Goal: Task Accomplishment & Management: Manage account settings

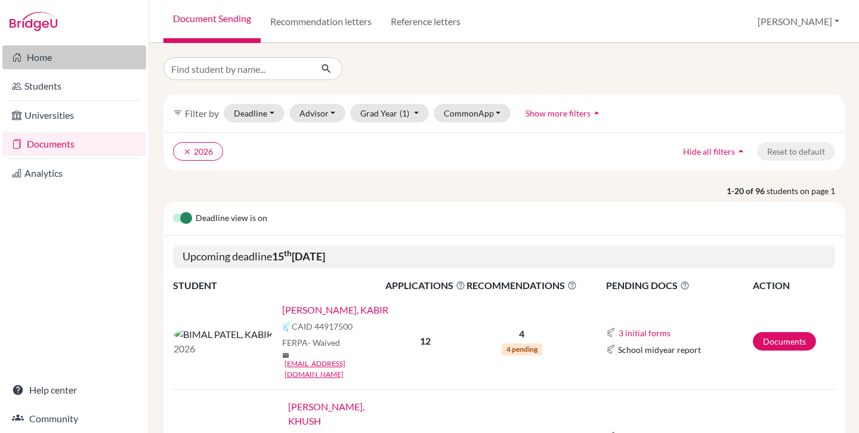
click at [60, 56] on link "Home" at bounding box center [74, 57] width 144 height 24
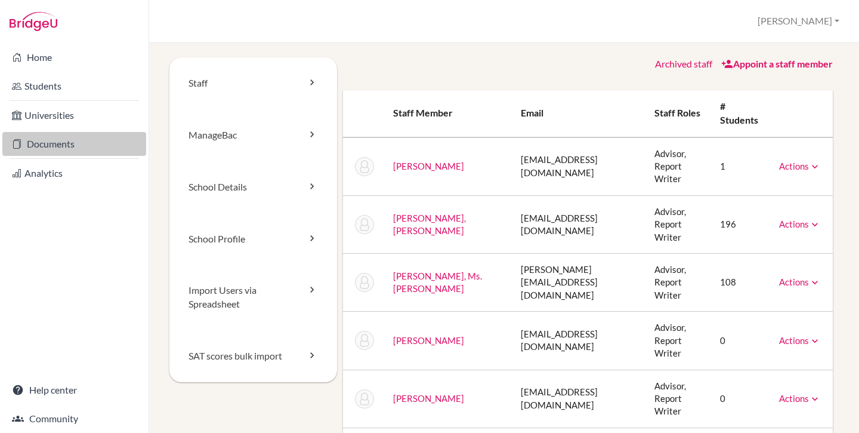
click at [73, 147] on link "Documents" at bounding box center [74, 144] width 144 height 24
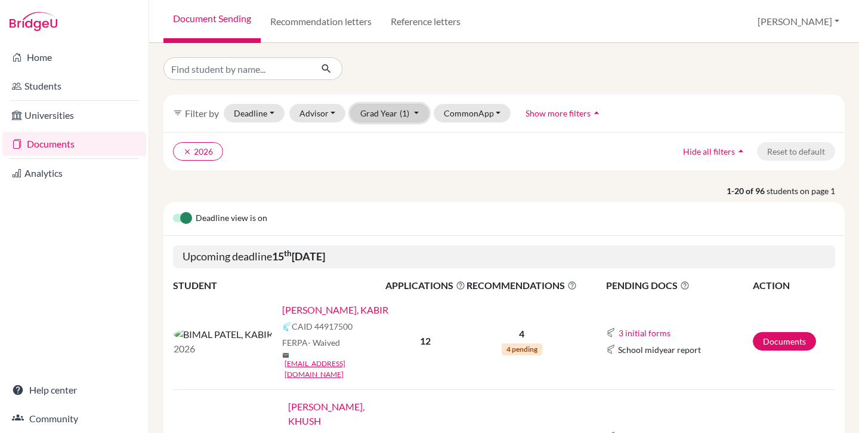
click at [398, 106] on button "Grad Year (1)" at bounding box center [389, 113] width 79 height 18
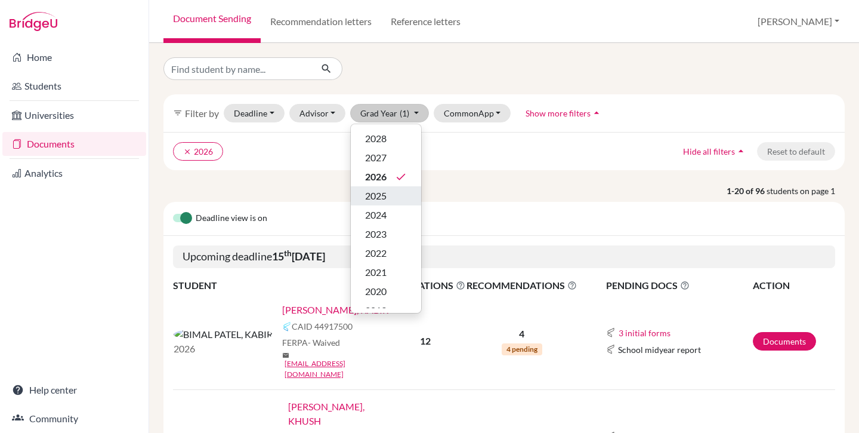
click at [379, 192] on span "2025" at bounding box center [375, 196] width 21 height 14
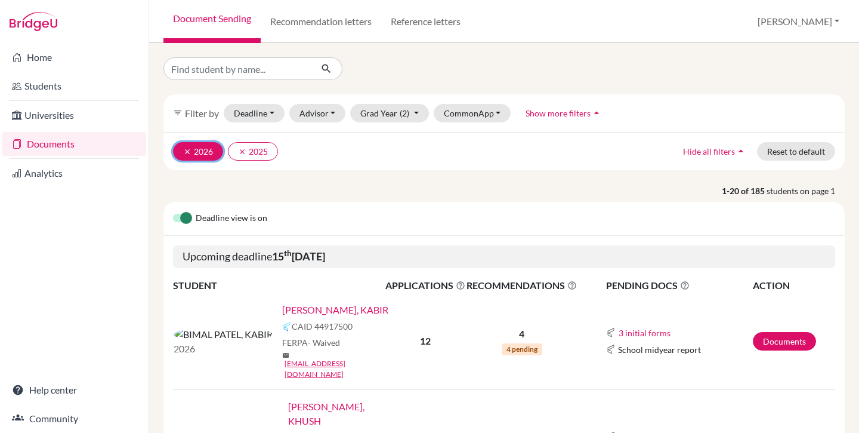
click at [184, 152] on icon "clear" at bounding box center [187, 151] width 8 height 8
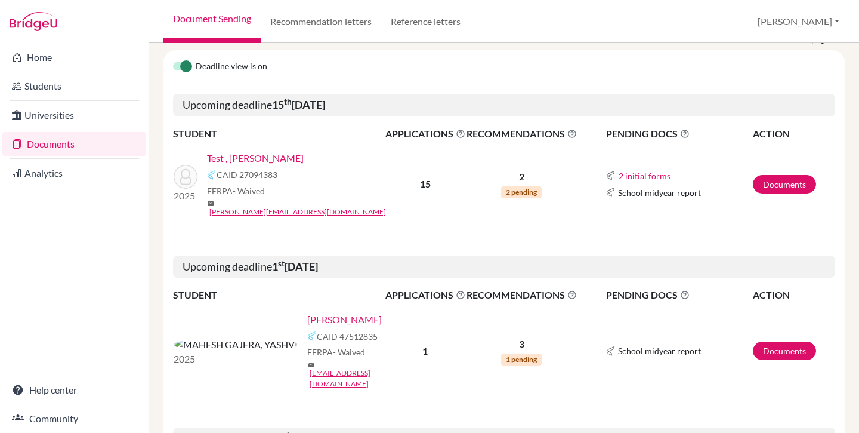
scroll to position [149, 0]
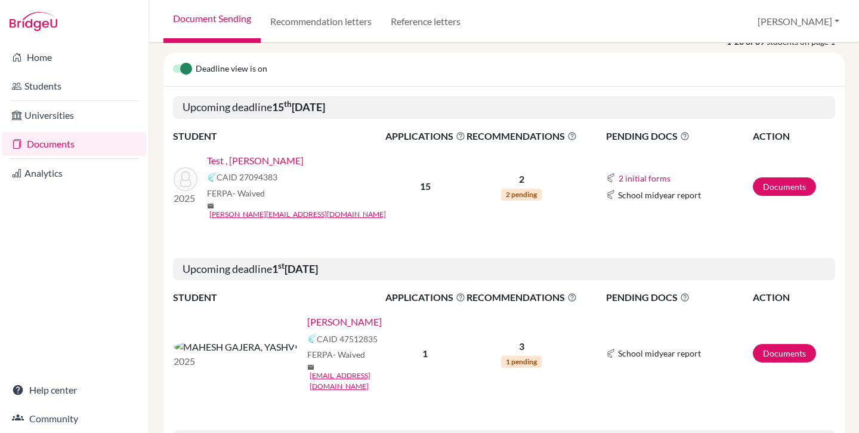
click at [307, 314] on link "MAHESH GAJERA, YASHVI" at bounding box center [344, 321] width 75 height 14
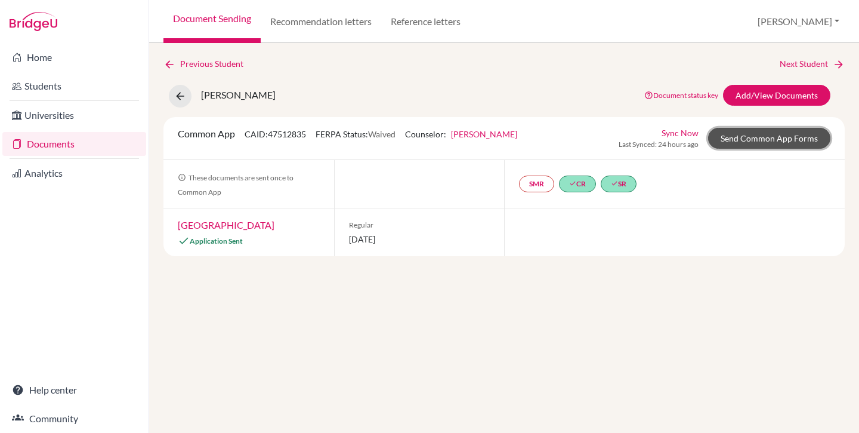
click at [772, 134] on link "Send Common App Forms" at bounding box center [769, 138] width 122 height 21
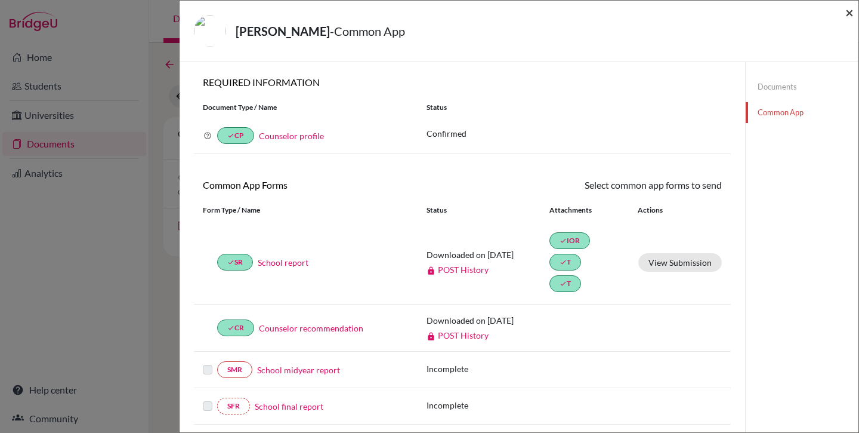
click at [847, 18] on span "×" at bounding box center [849, 12] width 8 height 17
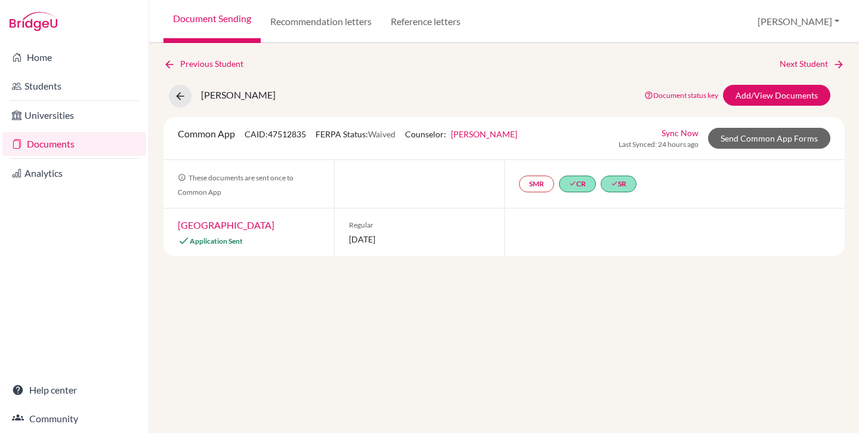
click at [418, 76] on div "Previous Student Next Student MAHESH GAJERA, YASHVI Document status key TR Requ…" at bounding box center [503, 156] width 681 height 199
click at [755, 137] on link "Send Common App Forms" at bounding box center [769, 138] width 122 height 21
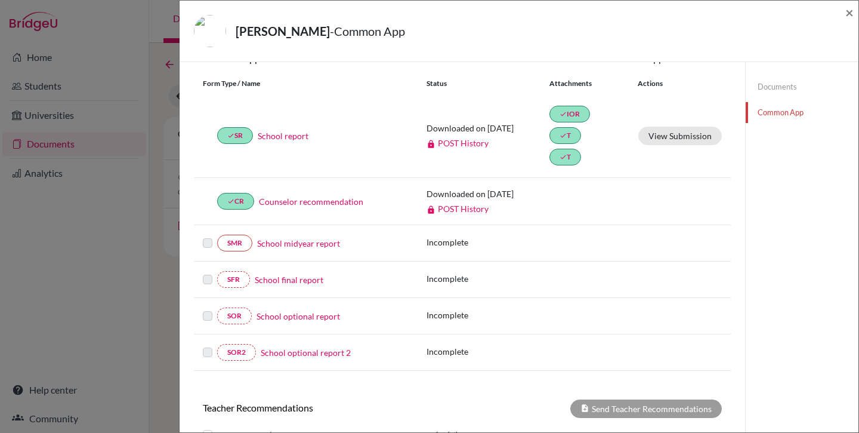
scroll to position [127, 0]
click at [849, 11] on span "×" at bounding box center [849, 12] width 8 height 17
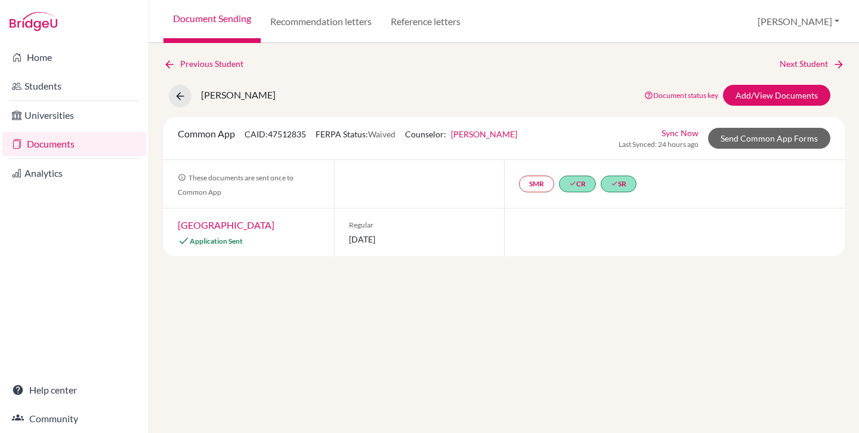
click at [231, 24] on link "Document Sending" at bounding box center [211, 21] width 97 height 43
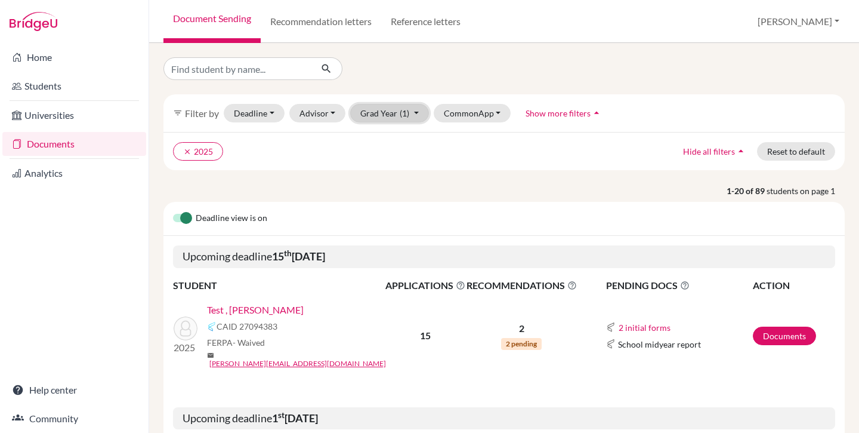
click at [415, 106] on button "Grad Year (1)" at bounding box center [389, 113] width 79 height 18
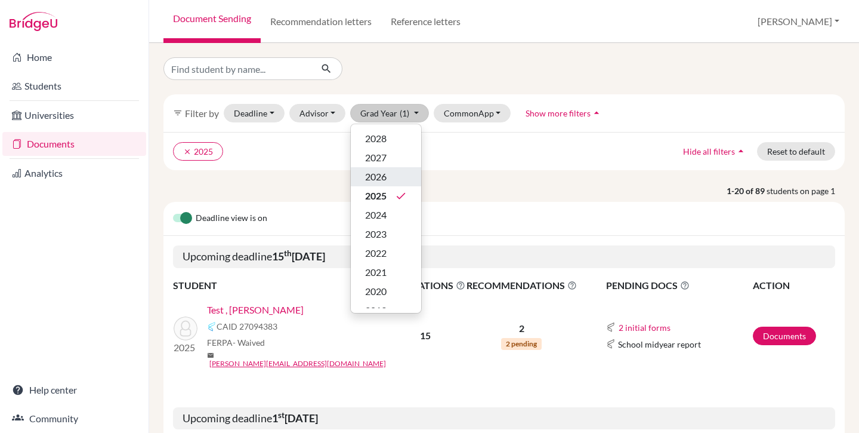
click at [400, 175] on div "2026" at bounding box center [386, 176] width 42 height 14
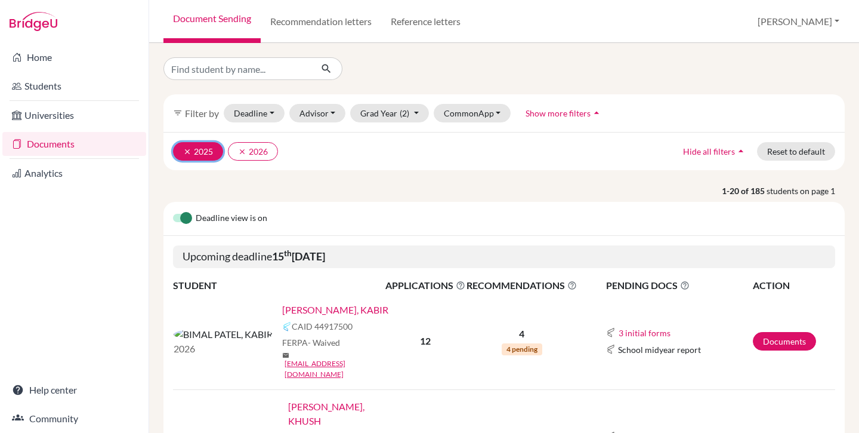
click at [186, 152] on icon "clear" at bounding box center [187, 151] width 8 height 8
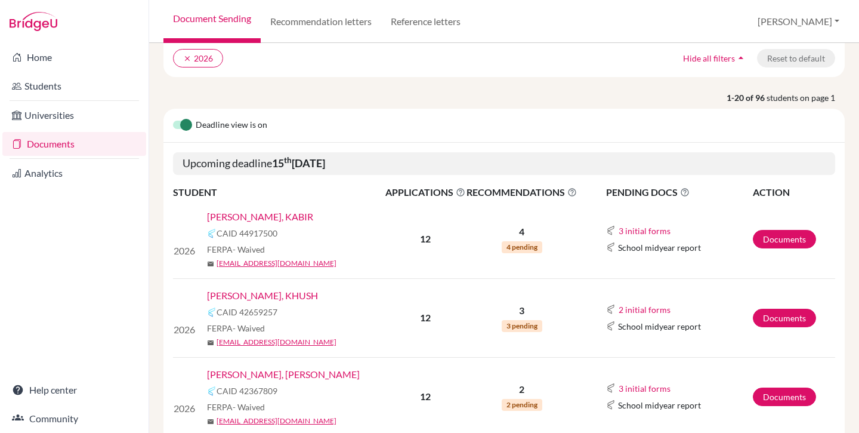
scroll to position [98, 0]
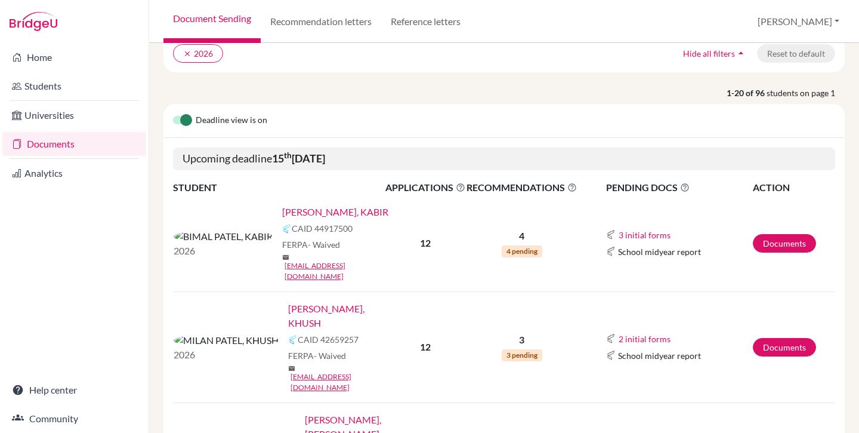
drag, startPoint x: 274, startPoint y: 157, endPoint x: 372, endPoint y: 160, distance: 97.9
click at [372, 160] on h5 "Upcoming deadline 15 th October 2025" at bounding box center [504, 158] width 662 height 23
click at [385, 160] on h5 "Upcoming deadline 15 th October 2025" at bounding box center [504, 158] width 662 height 23
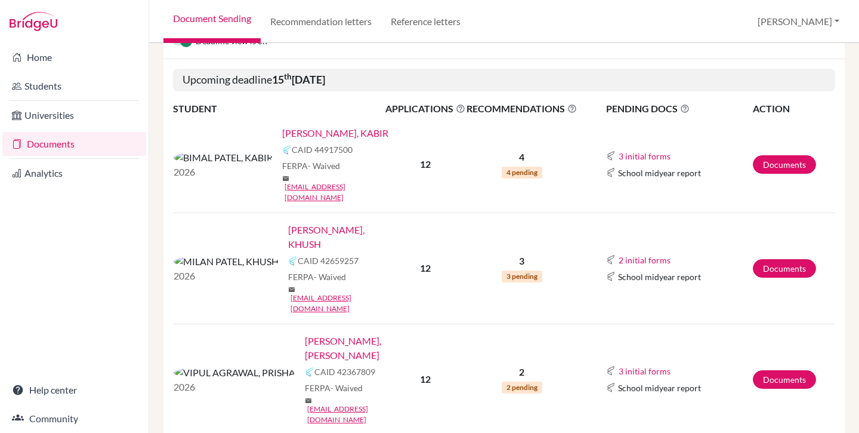
scroll to position [175, 0]
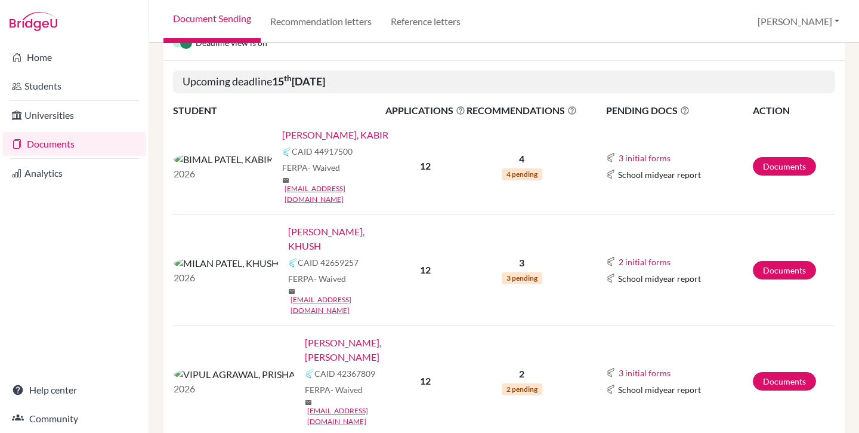
click at [282, 134] on link "[PERSON_NAME], KABIR" at bounding box center [335, 135] width 106 height 14
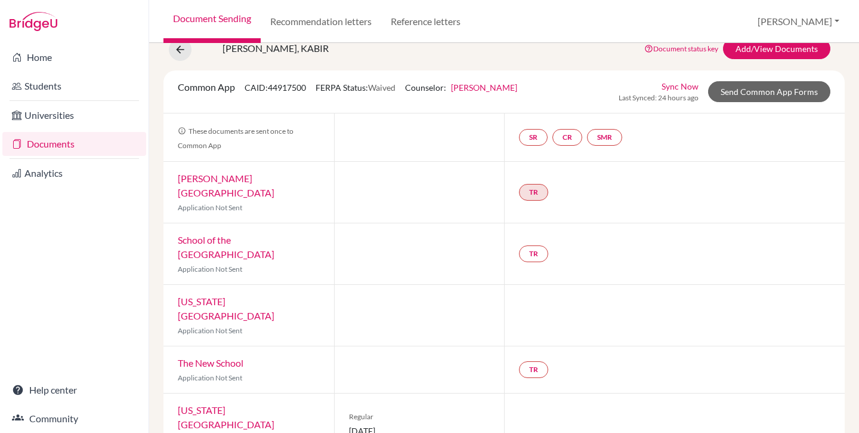
scroll to position [36, 0]
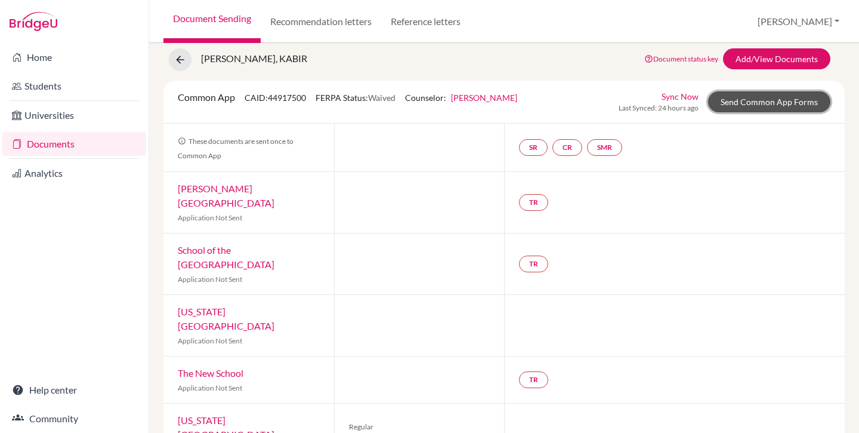
click at [762, 103] on link "Send Common App Forms" at bounding box center [769, 101] width 122 height 21
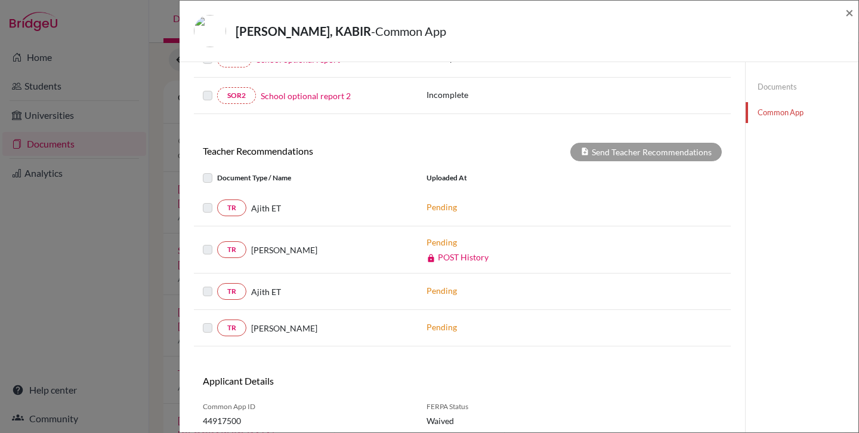
scroll to position [376, 0]
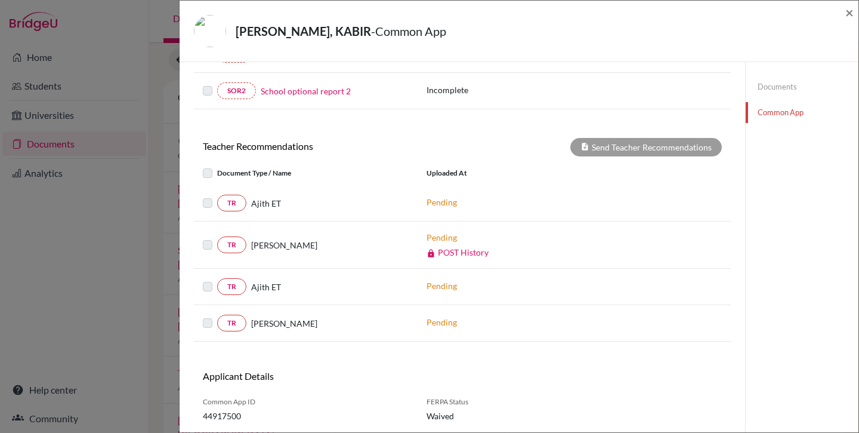
click at [450, 252] on link "POST History" at bounding box center [458, 252] width 62 height 10
click at [455, 254] on link "POST History" at bounding box center [458, 252] width 62 height 10
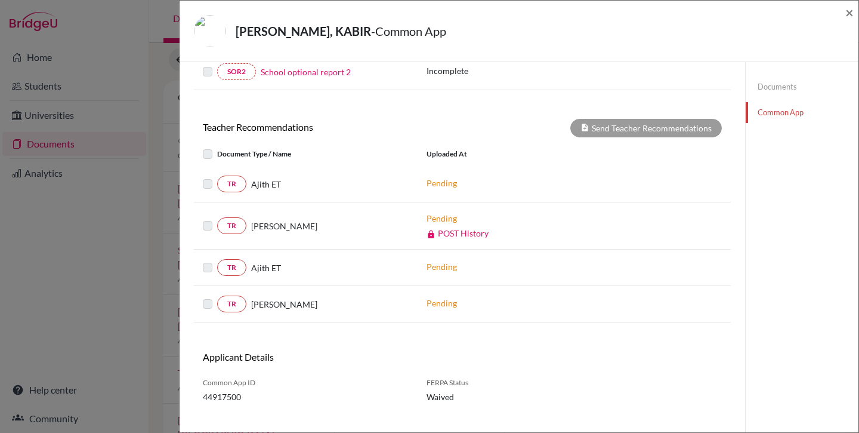
scroll to position [394, 0]
click at [229, 396] on span "44917500" at bounding box center [306, 397] width 206 height 13
copy span "44917500"
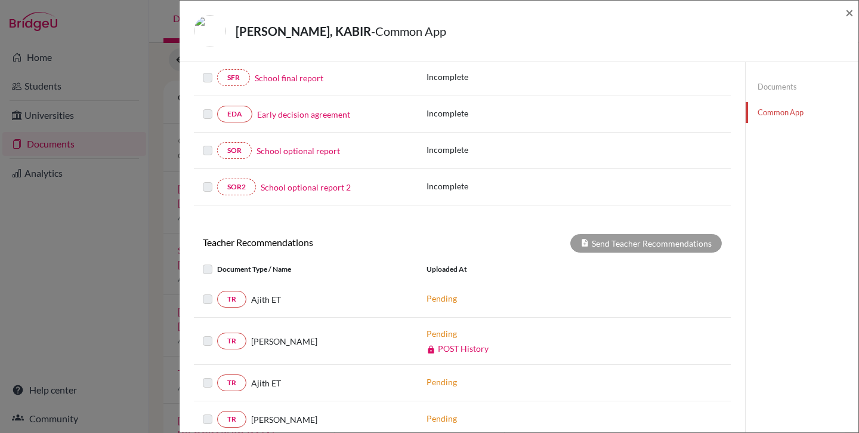
scroll to position [0, 0]
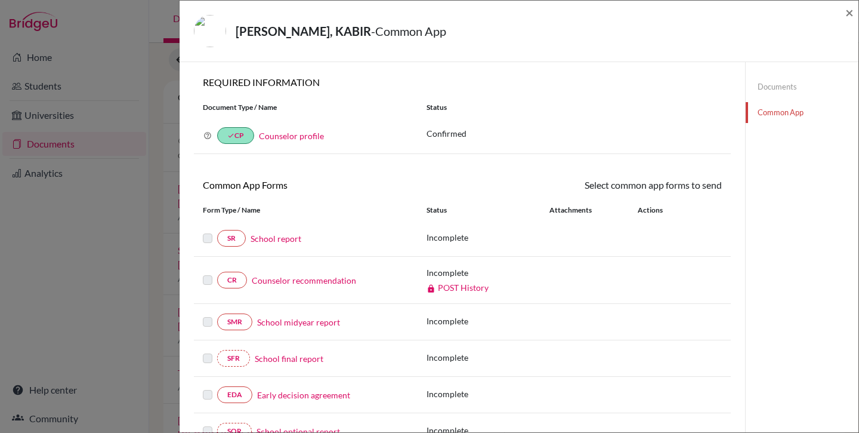
click at [844, 13] on div "BIMAL PATEL, KABIR - Common App ×" at bounding box center [518, 30] width 669 height 51
click at [847, 13] on span "×" at bounding box center [849, 12] width 8 height 17
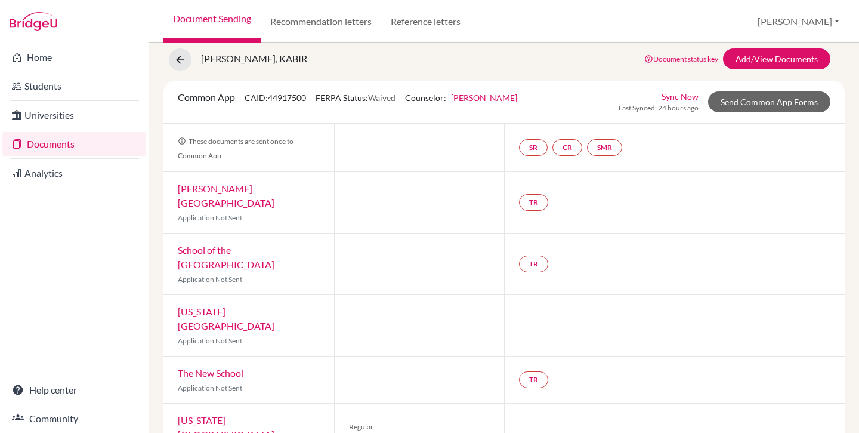
click at [671, 97] on link "Sync Now" at bounding box center [680, 96] width 37 height 13
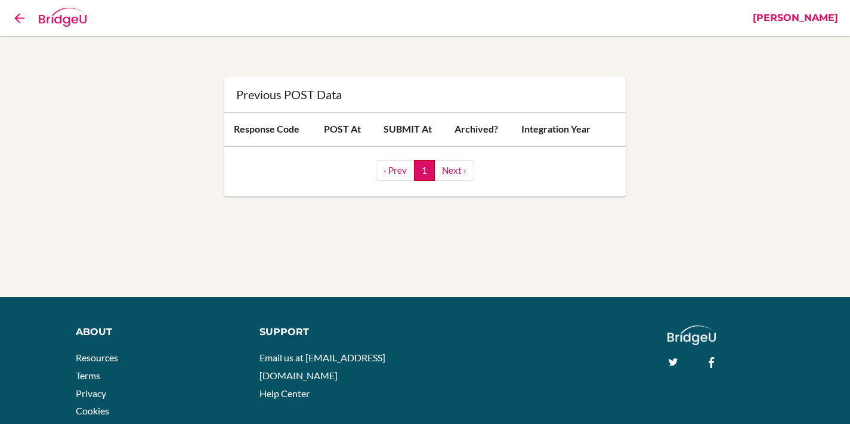
click at [394, 172] on link "‹ Prev" at bounding box center [395, 170] width 39 height 21
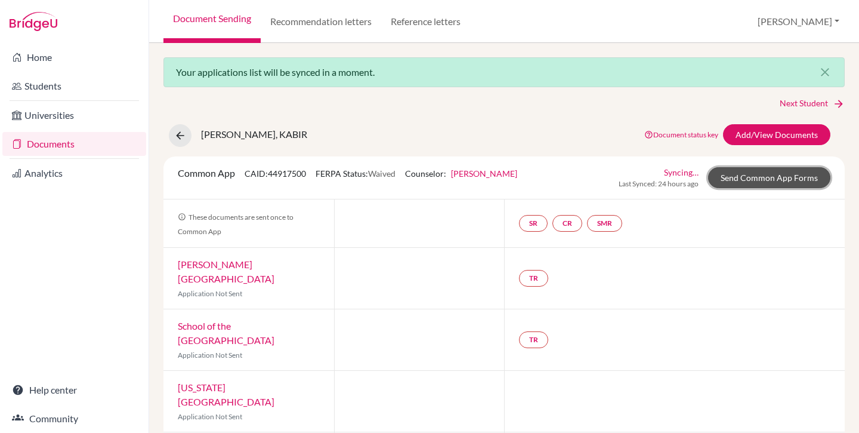
click at [737, 186] on link "Send Common App Forms" at bounding box center [769, 177] width 122 height 21
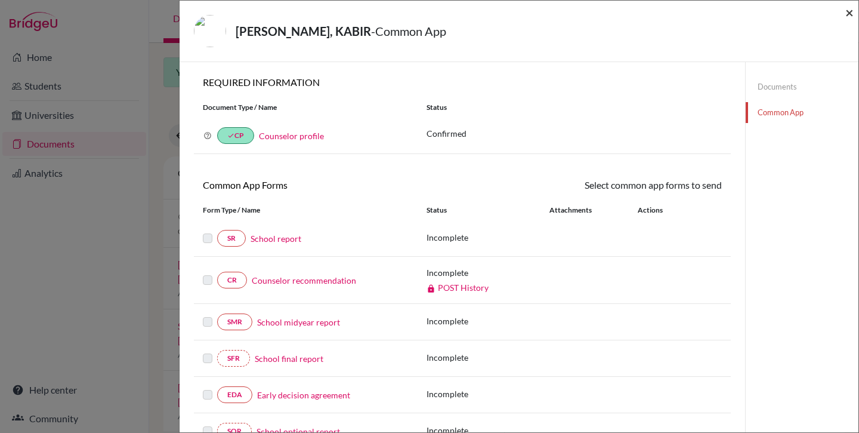
click at [852, 12] on span "×" at bounding box center [849, 12] width 8 height 17
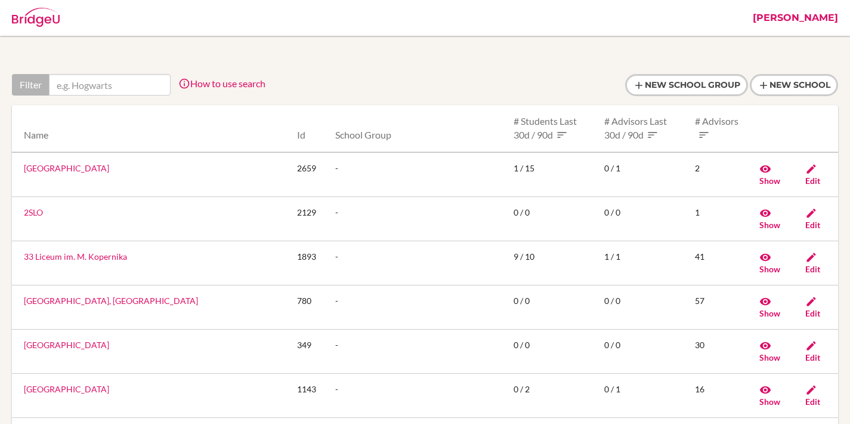
click at [838, 16] on link "[PERSON_NAME]" at bounding box center [795, 18] width 97 height 36
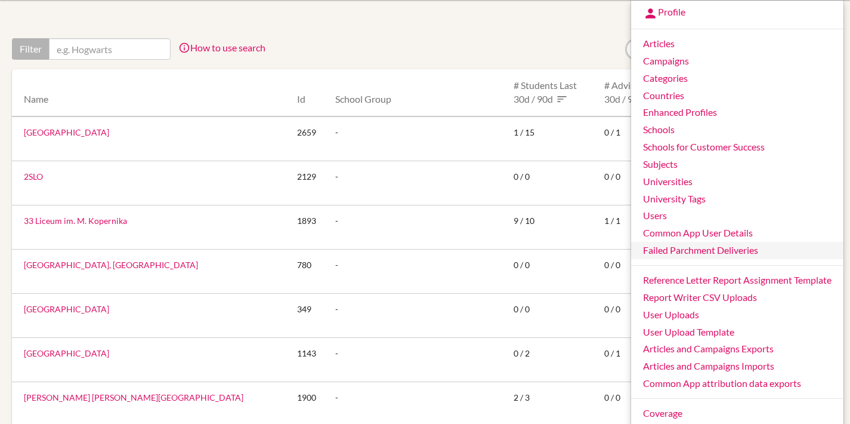
scroll to position [33, 0]
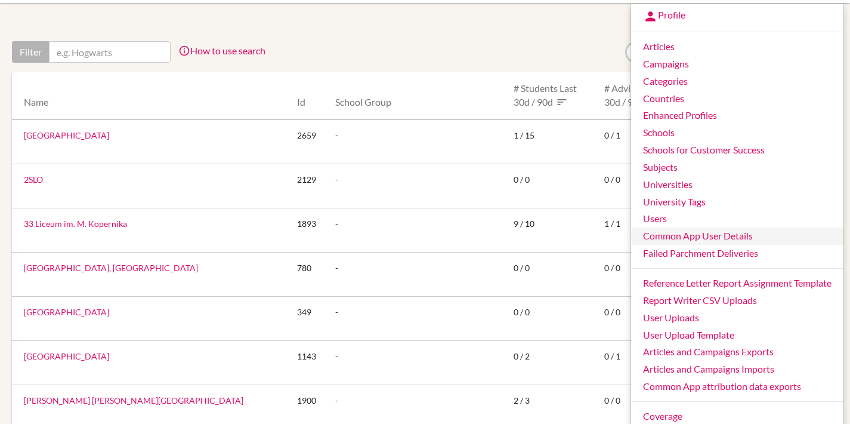
click at [715, 234] on link "Common App User Details" at bounding box center [737, 235] width 212 height 17
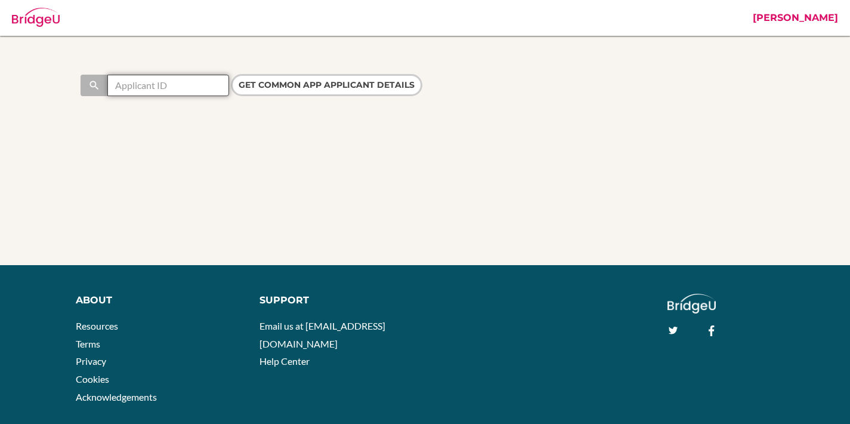
click at [193, 81] on input "text" at bounding box center [168, 85] width 122 height 21
paste input "44917500"
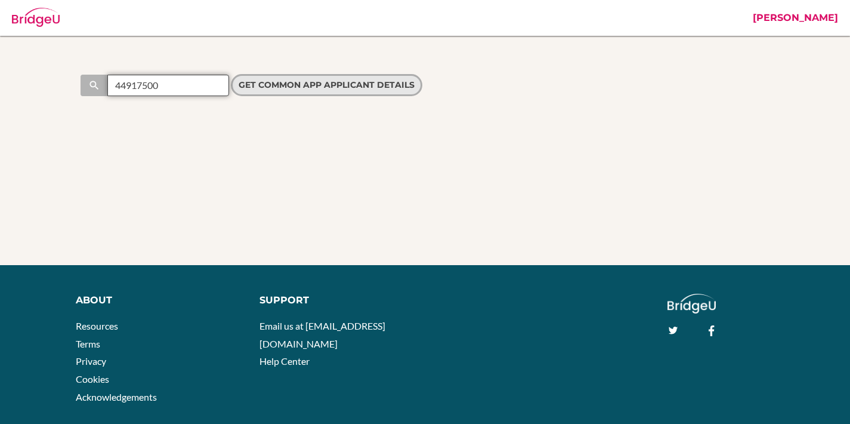
type input "44917500"
click at [274, 82] on input "Get Common App applicant details" at bounding box center [326, 85] width 191 height 22
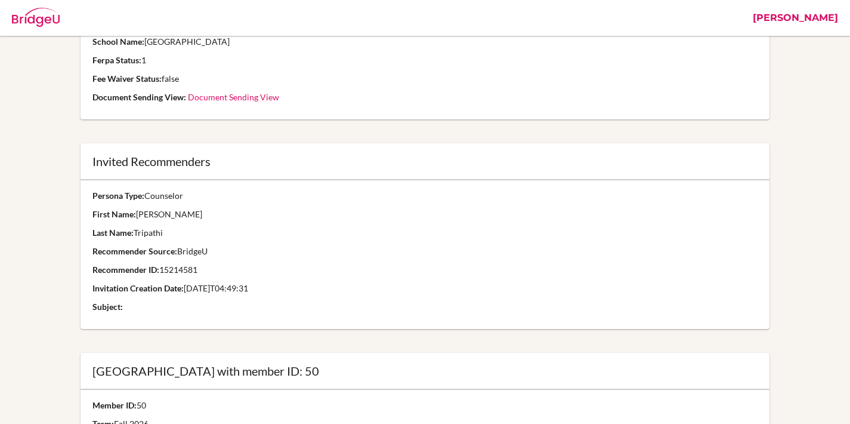
scroll to position [212, 0]
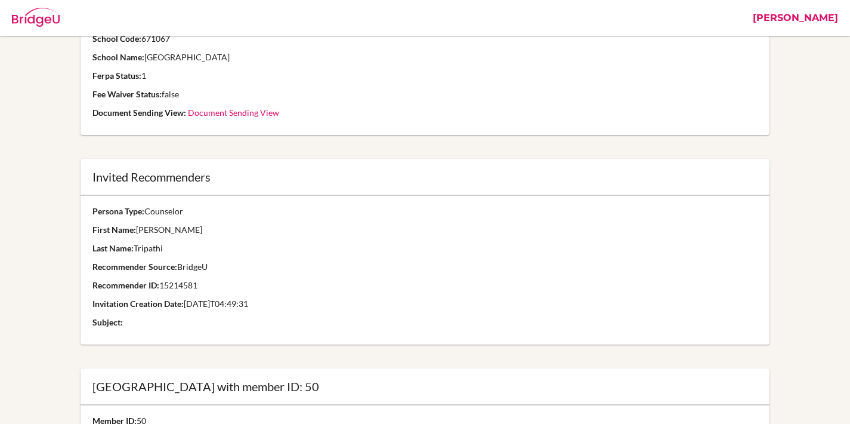
drag, startPoint x: 175, startPoint y: 237, endPoint x: 257, endPoint y: 296, distance: 100.8
click at [251, 292] on td "Persona Type: Counselor First Name: Saumya Last Name: Tripathi Recommender Sour…" at bounding box center [425, 269] width 688 height 149
click at [257, 296] on td "Persona Type: Counselor First Name: Saumya Last Name: Tripathi Recommender Sour…" at bounding box center [425, 269] width 688 height 149
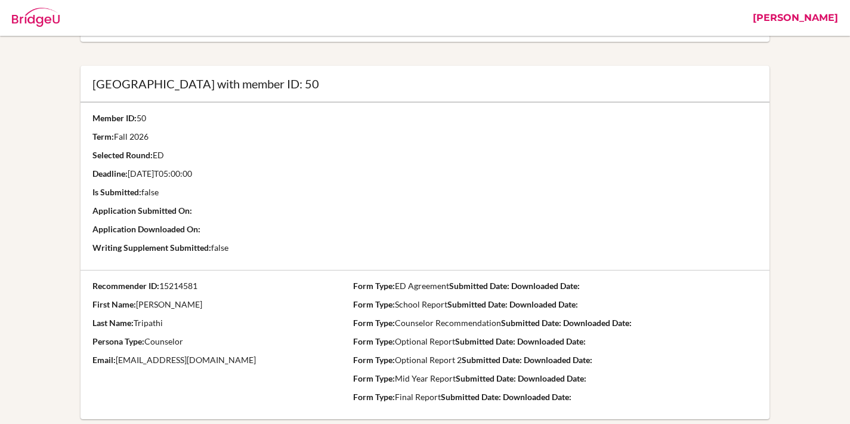
scroll to position [552, 0]
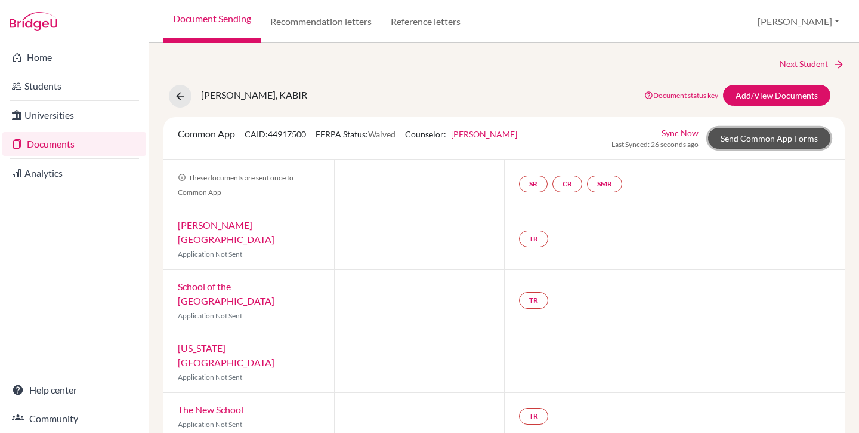
click at [745, 138] on link "Send Common App Forms" at bounding box center [769, 138] width 122 height 21
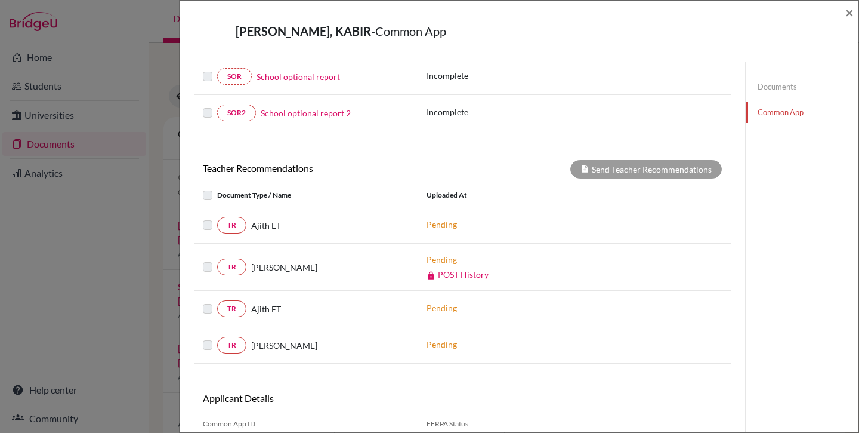
scroll to position [414, 0]
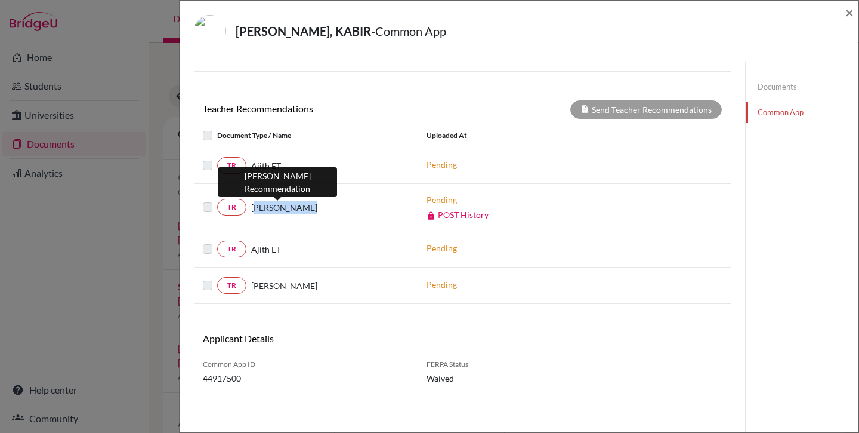
drag, startPoint x: 255, startPoint y: 209, endPoint x: 318, endPoint y: 210, distance: 62.6
click at [318, 210] on div "Rita Chandran" at bounding box center [327, 207] width 162 height 13
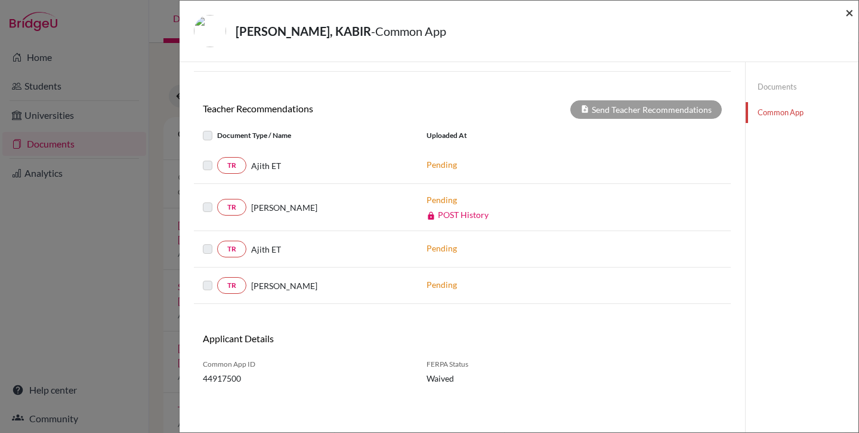
click at [849, 16] on span "×" at bounding box center [849, 12] width 8 height 17
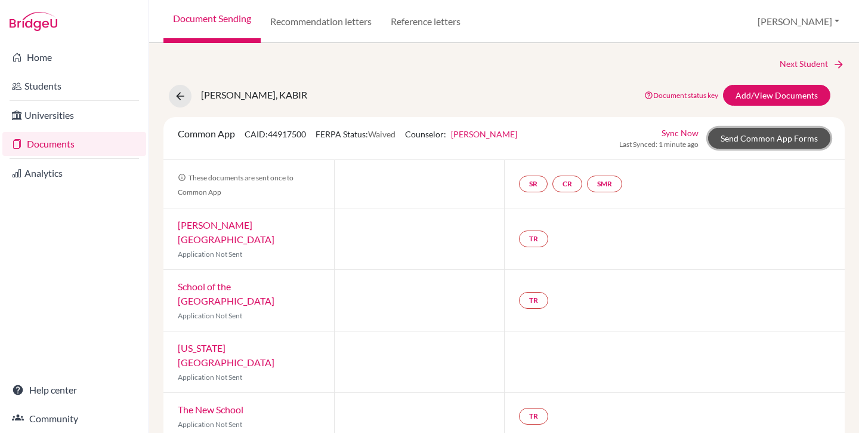
click at [719, 138] on link "Send Common App Forms" at bounding box center [769, 138] width 122 height 21
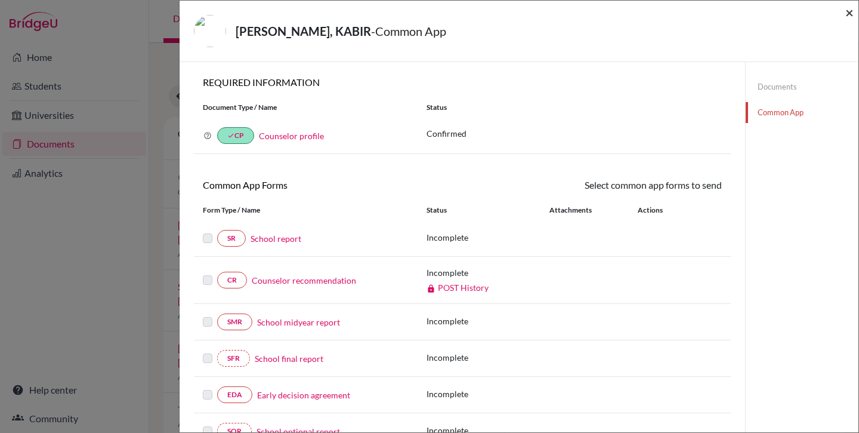
click at [851, 11] on span "×" at bounding box center [849, 12] width 8 height 17
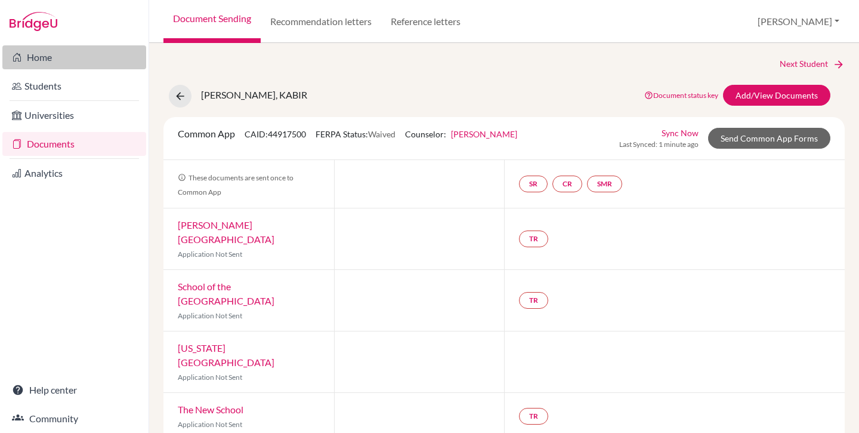
click at [60, 59] on link "Home" at bounding box center [74, 57] width 144 height 24
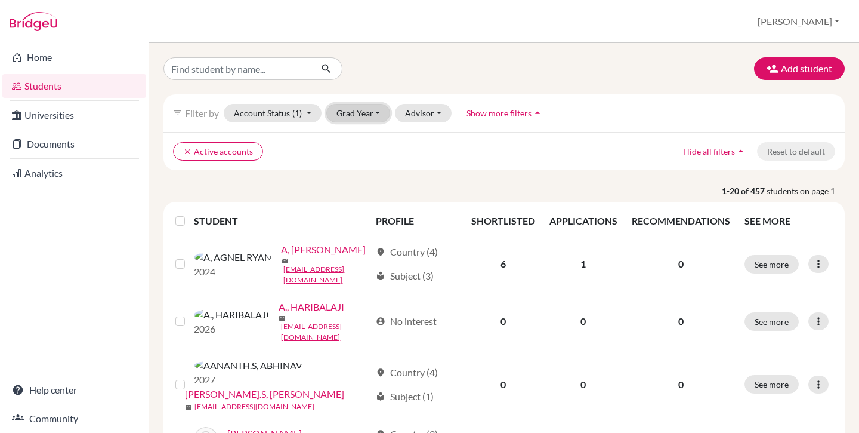
click at [345, 119] on button "Grad Year" at bounding box center [358, 113] width 64 height 18
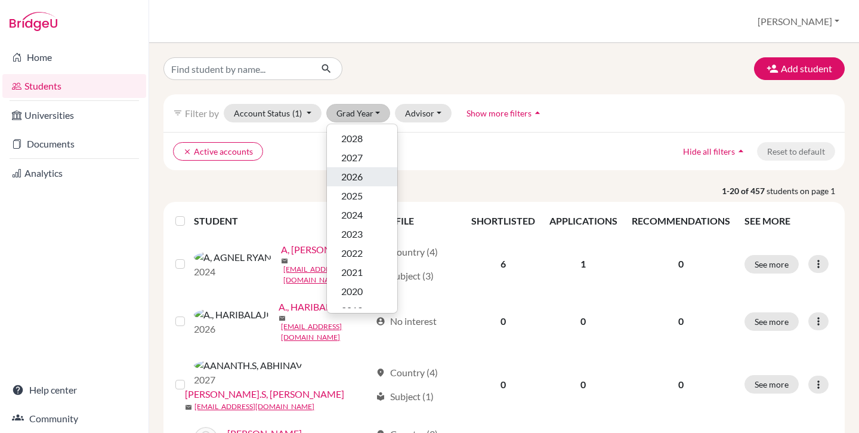
click at [363, 173] on div "2026" at bounding box center [362, 176] width 42 height 14
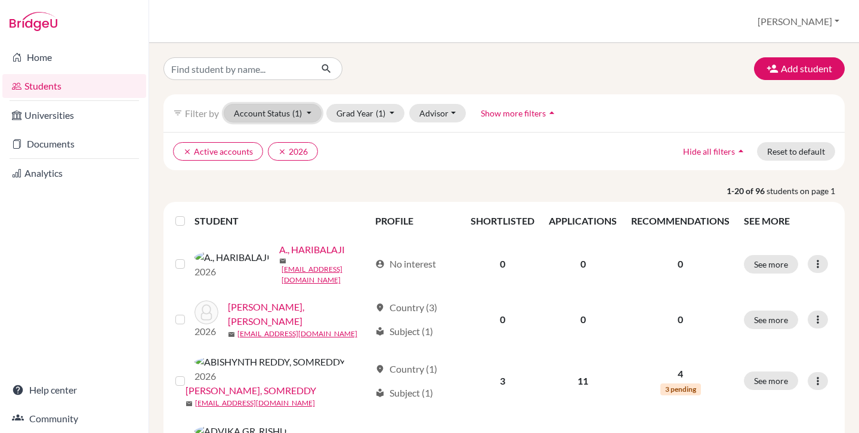
click at [286, 116] on button "Account Status (1)" at bounding box center [273, 113] width 98 height 18
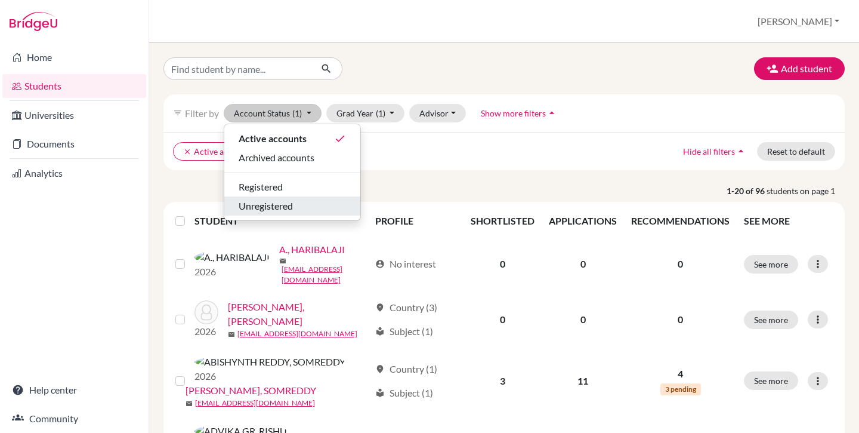
click at [296, 199] on div "Unregistered" at bounding box center [292, 206] width 107 height 14
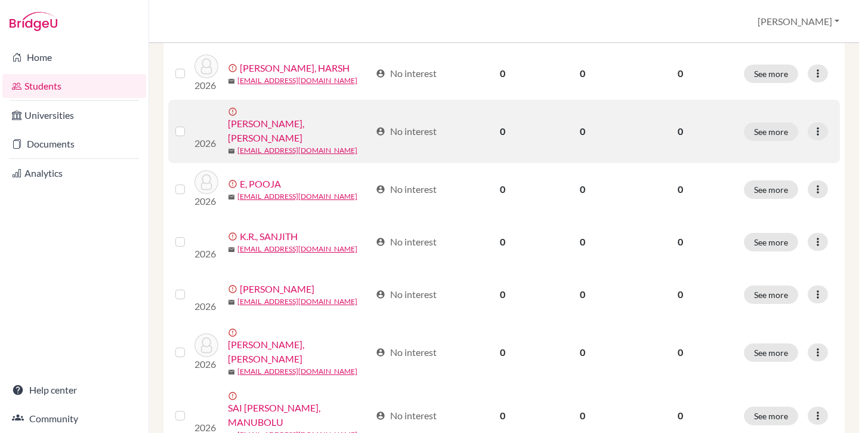
scroll to position [189, 0]
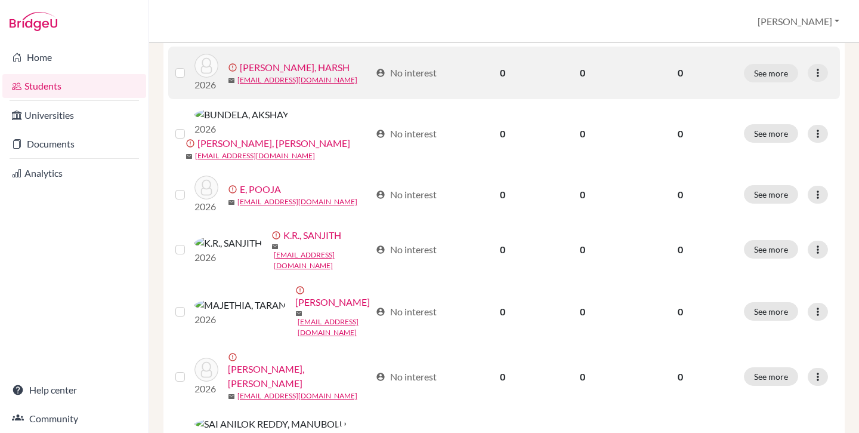
click at [190, 66] on label at bounding box center [190, 66] width 0 height 0
click at [0, 0] on input "checkbox" at bounding box center [0, 0] width 0 height 0
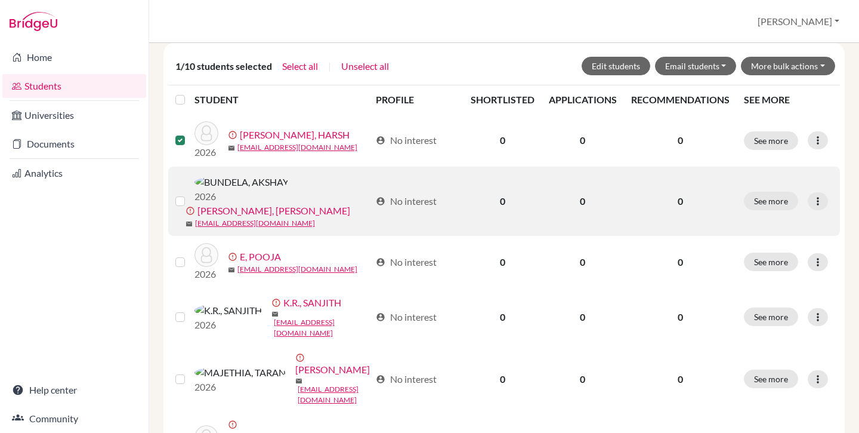
scroll to position [158, 0]
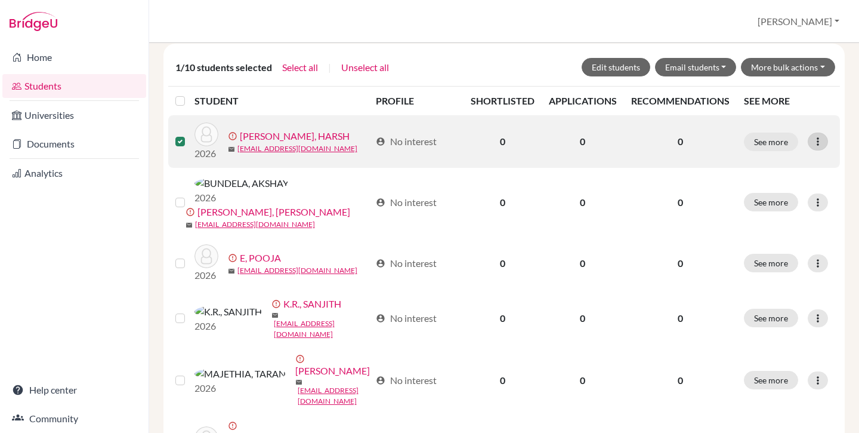
click at [812, 141] on icon at bounding box center [818, 141] width 12 height 12
click at [812, 143] on icon at bounding box center [818, 141] width 12 height 12
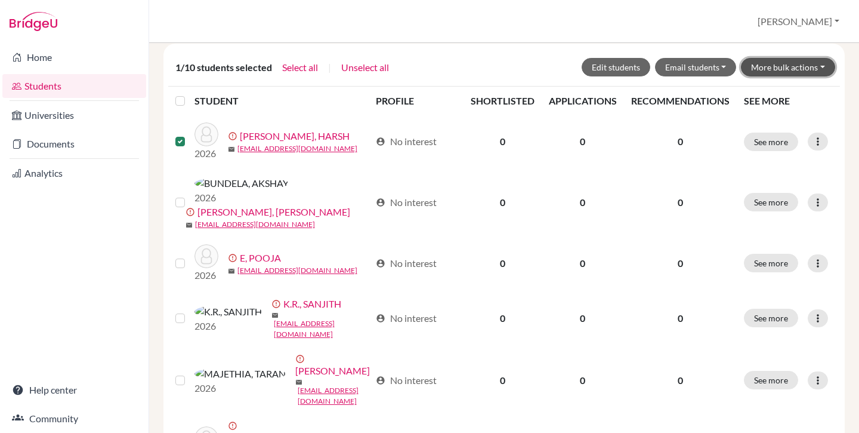
click at [777, 71] on button "More bulk actions" at bounding box center [788, 67] width 94 height 18
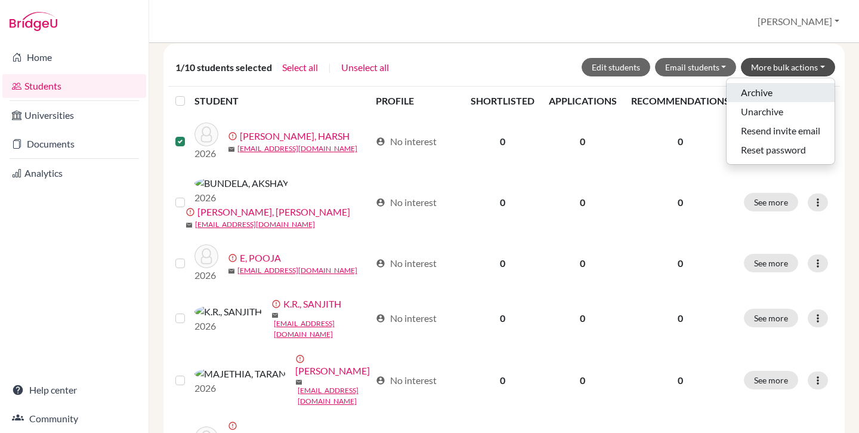
click at [767, 95] on button "Archive" at bounding box center [781, 92] width 108 height 19
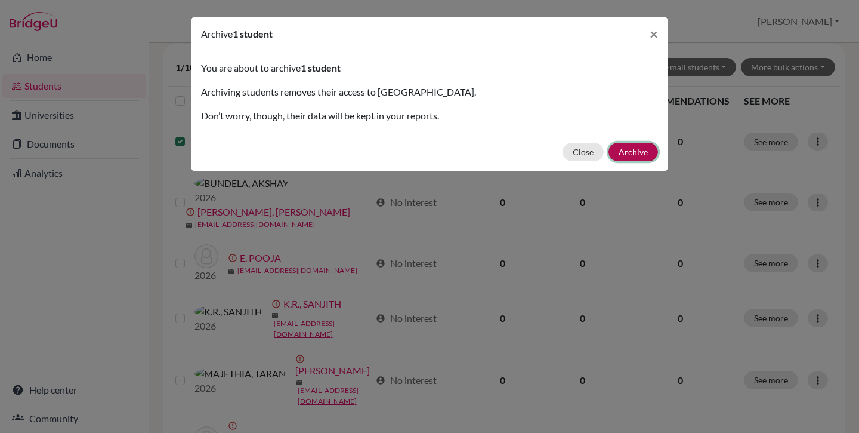
click at [628, 150] on button "Archive" at bounding box center [633, 152] width 50 height 18
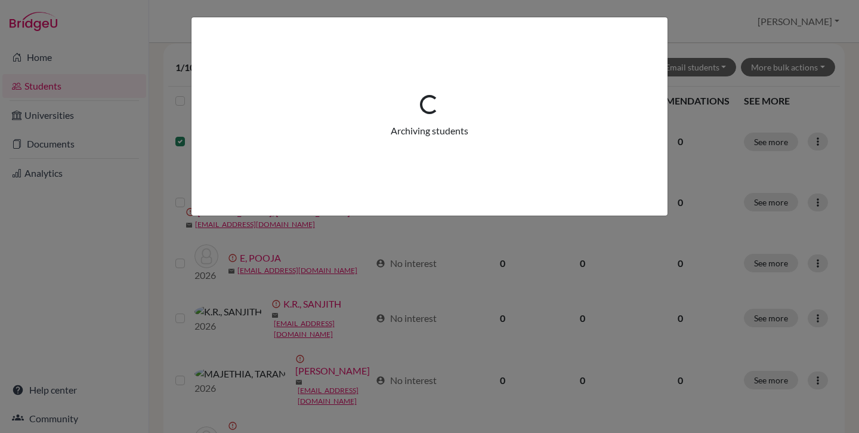
scroll to position [0, 0]
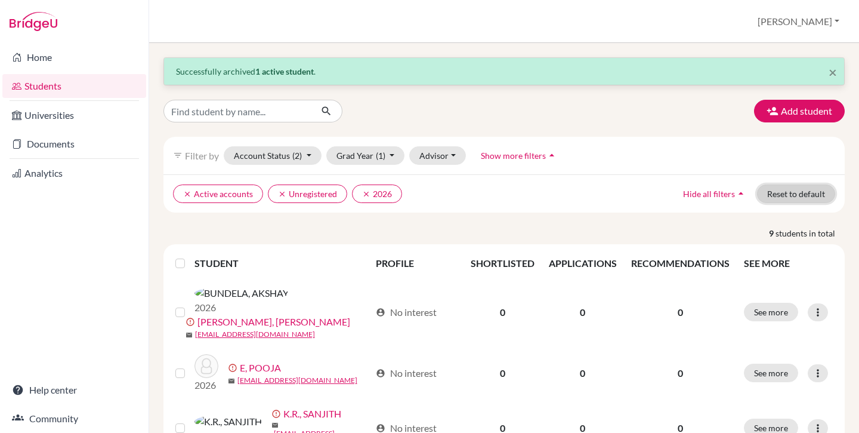
click at [773, 200] on button "Reset to default" at bounding box center [796, 193] width 78 height 18
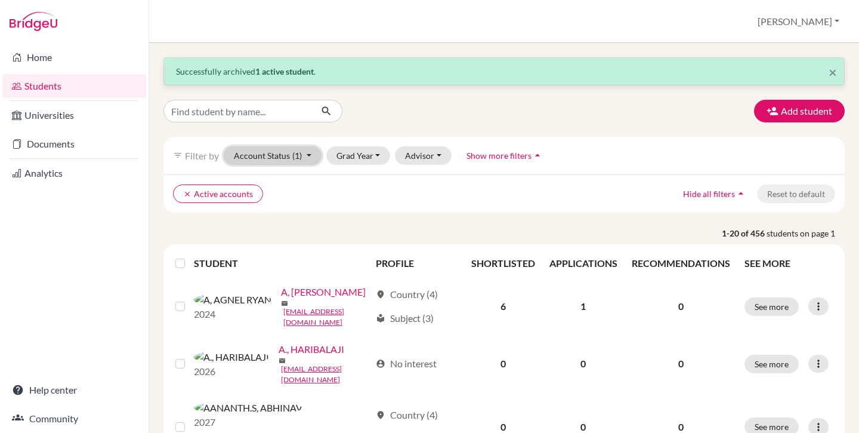
click at [298, 152] on span "(1)" at bounding box center [297, 155] width 10 height 10
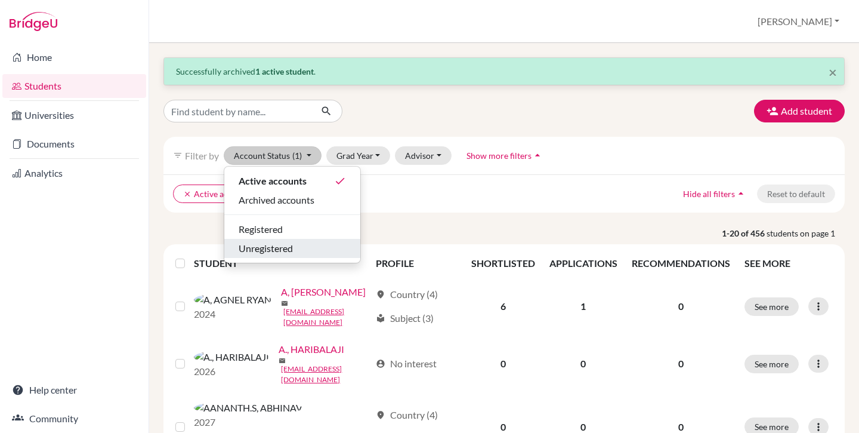
click at [293, 243] on span "Unregistered" at bounding box center [266, 248] width 54 height 14
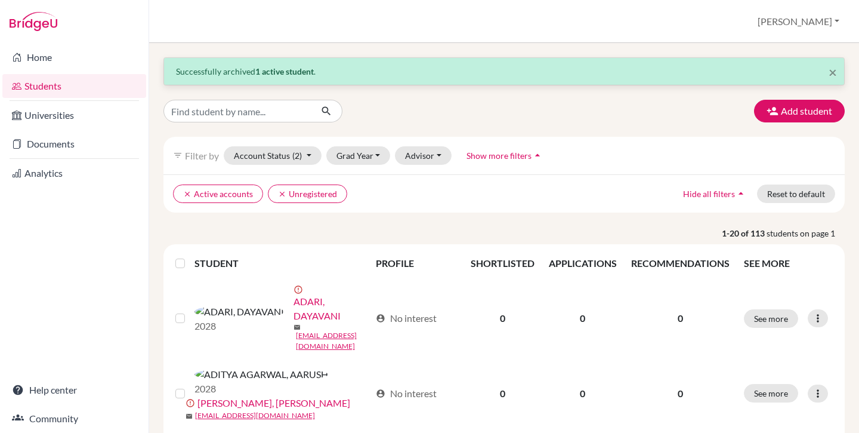
click at [190, 256] on label at bounding box center [190, 256] width 0 height 0
click at [0, 0] on input "checkbox" at bounding box center [0, 0] width 0 height 0
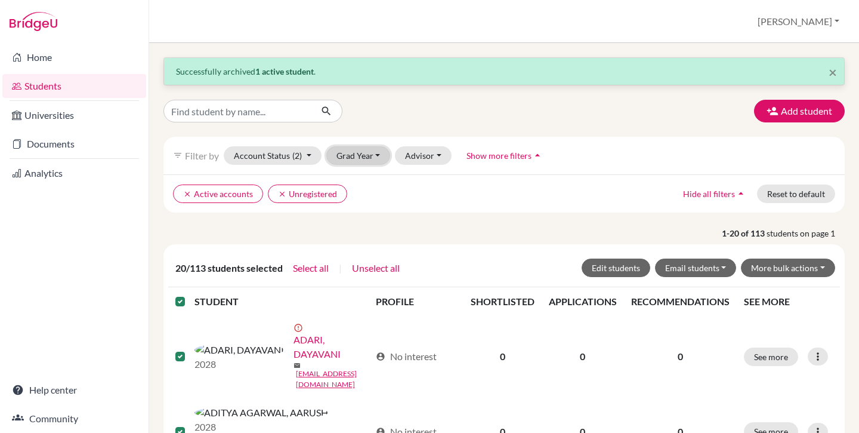
click at [350, 158] on button "Grad Year" at bounding box center [358, 155] width 64 height 18
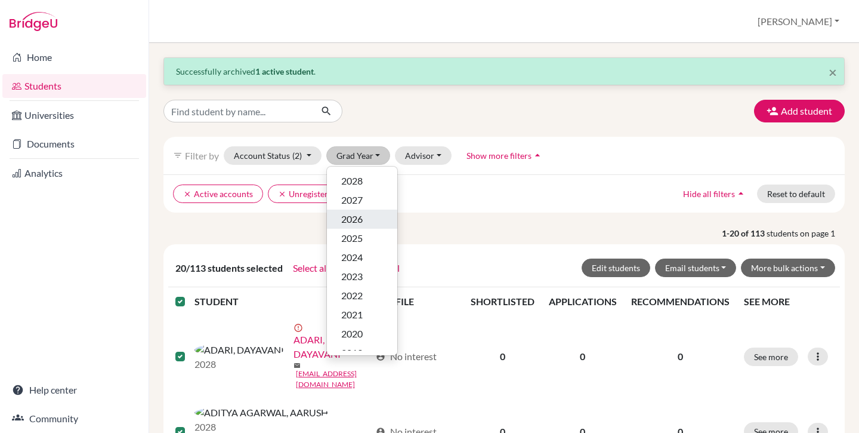
click at [363, 218] on div "2026" at bounding box center [362, 219] width 42 height 14
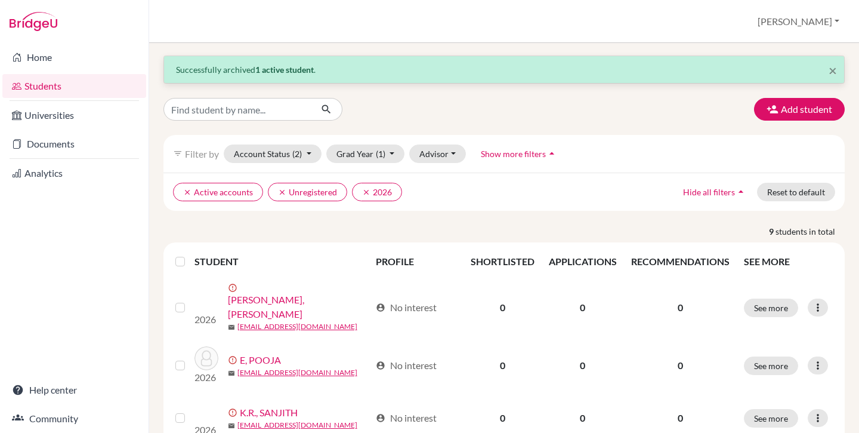
scroll to position [2, 0]
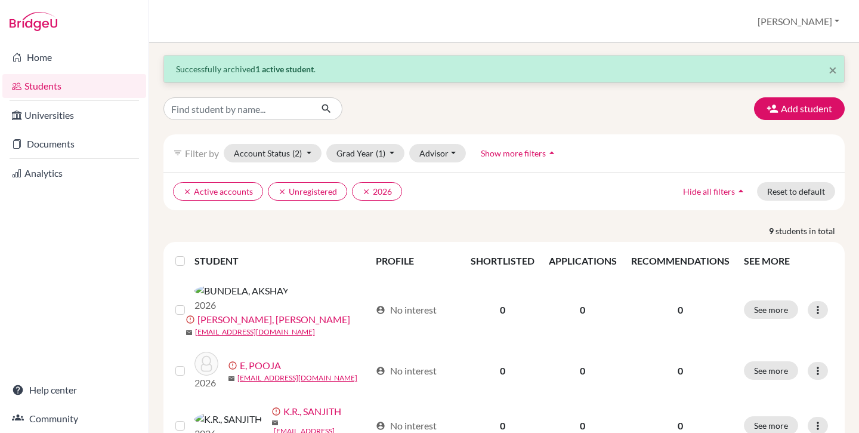
click at [190, 254] on label at bounding box center [190, 254] width 0 height 0
click at [0, 0] on input "checkbox" at bounding box center [0, 0] width 0 height 0
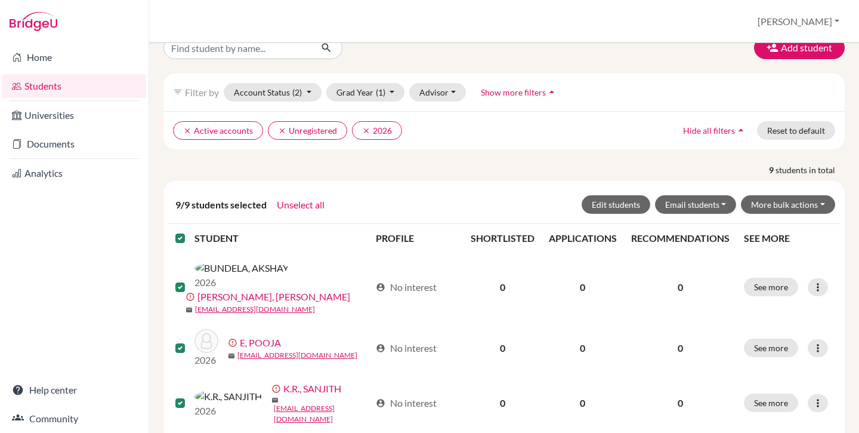
scroll to position [20, 0]
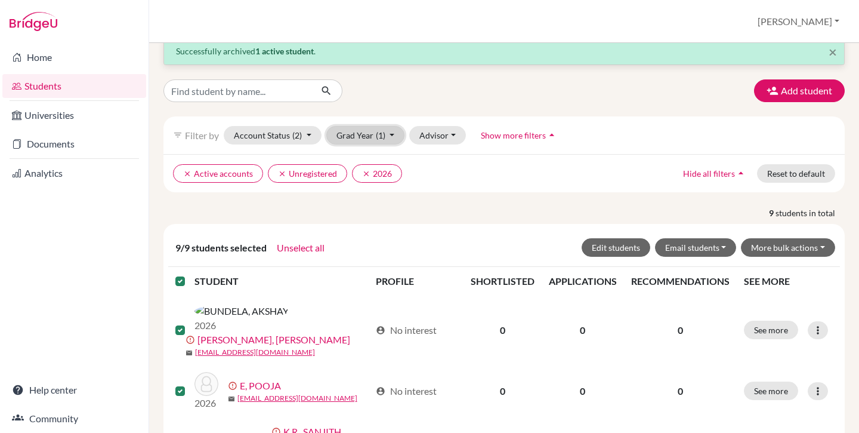
click at [378, 134] on span "(1)" at bounding box center [381, 135] width 10 height 10
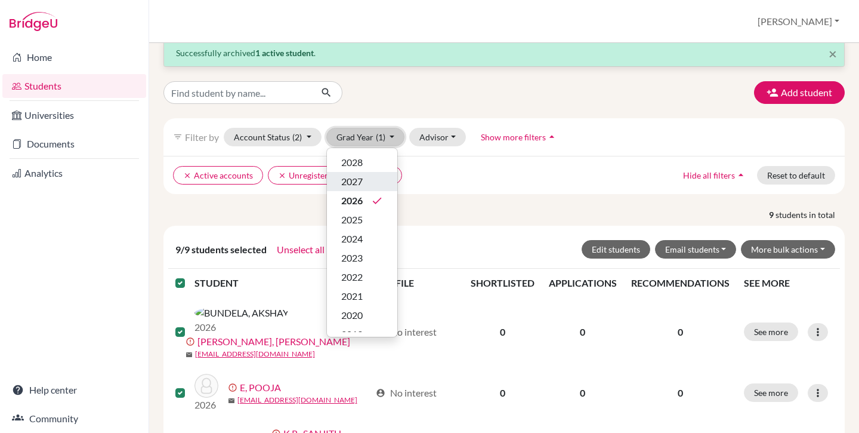
scroll to position [18, 0]
click at [375, 184] on div "2027" at bounding box center [362, 182] width 42 height 14
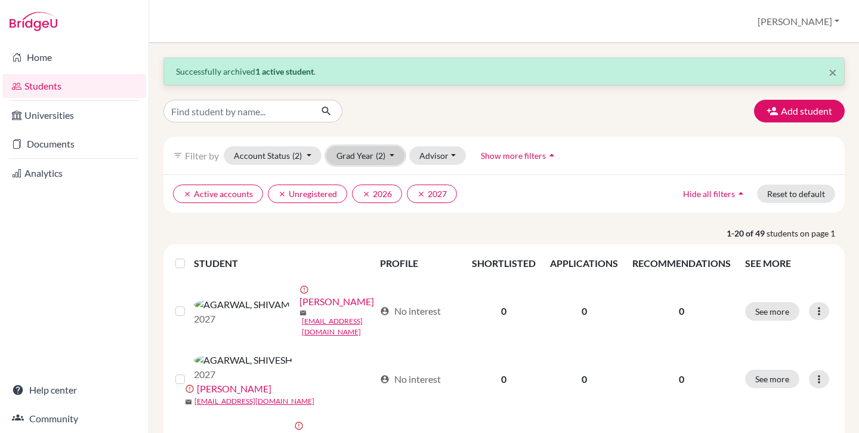
click at [372, 156] on button "Grad Year (2)" at bounding box center [365, 155] width 79 height 18
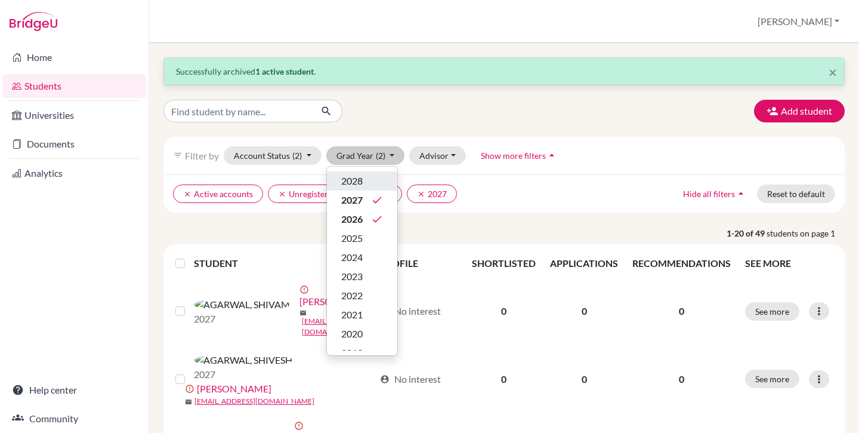
click at [376, 180] on div "2028" at bounding box center [362, 181] width 42 height 14
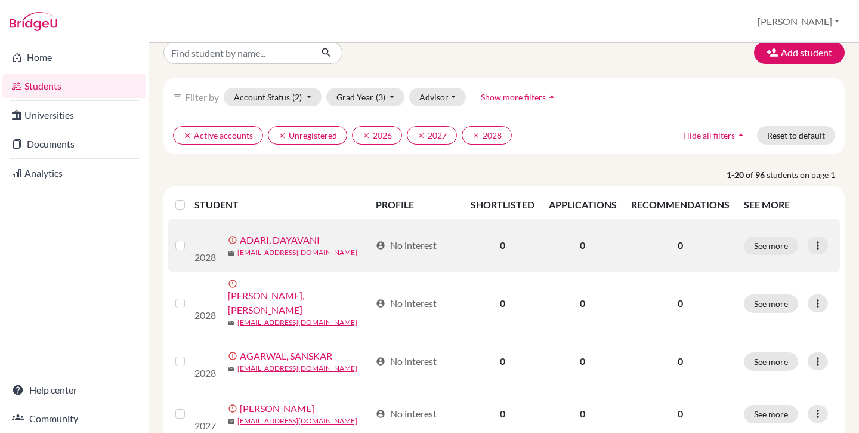
scroll to position [62, 0]
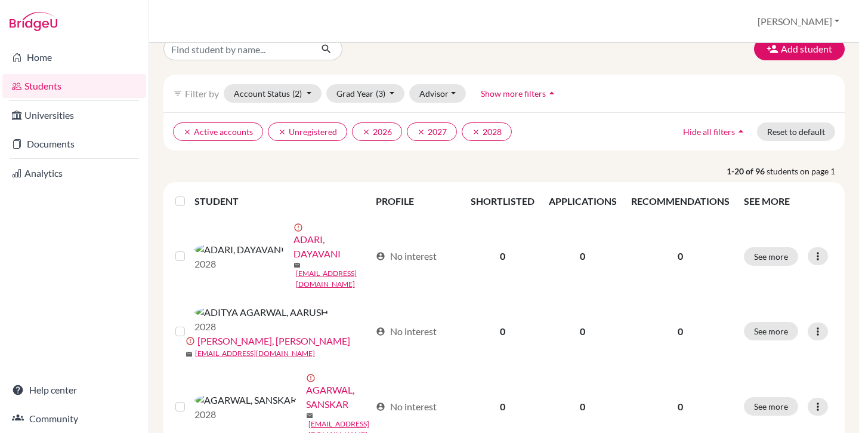
click at [190, 194] on label at bounding box center [190, 194] width 0 height 0
click at [0, 0] on input "checkbox" at bounding box center [0, 0] width 0 height 0
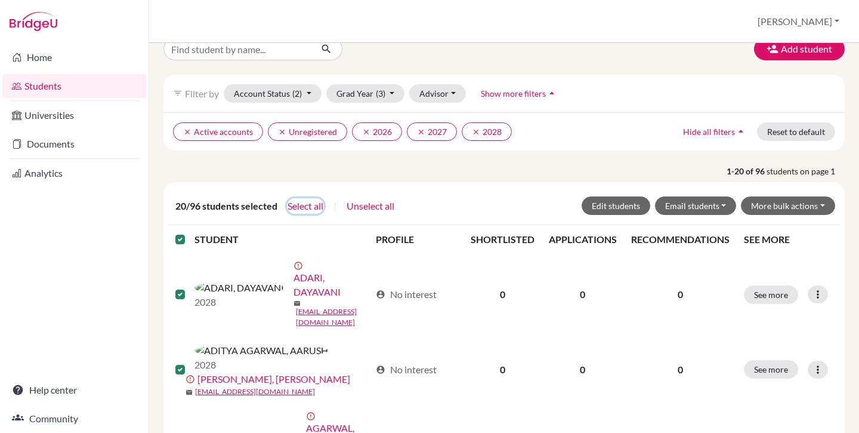
click at [307, 203] on button "Select all" at bounding box center [305, 206] width 37 height 16
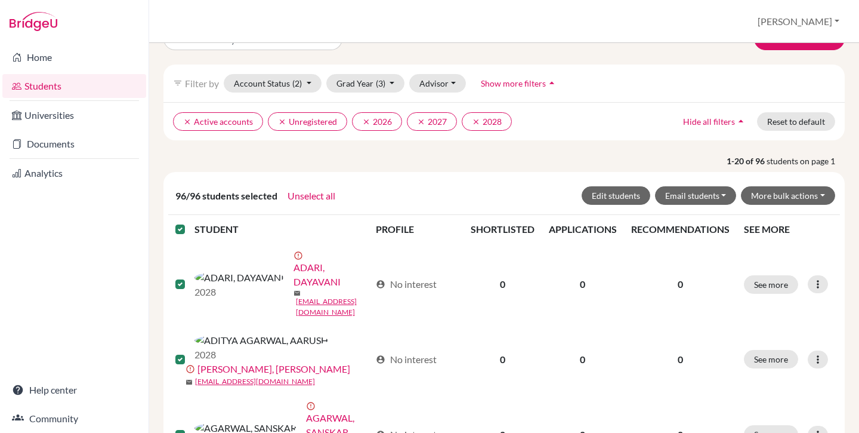
scroll to position [89, 0]
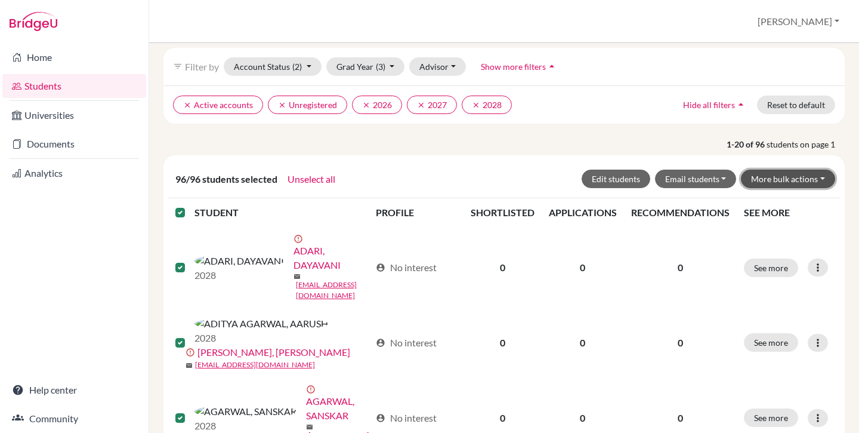
click at [792, 178] on button "More bulk actions" at bounding box center [788, 178] width 94 height 18
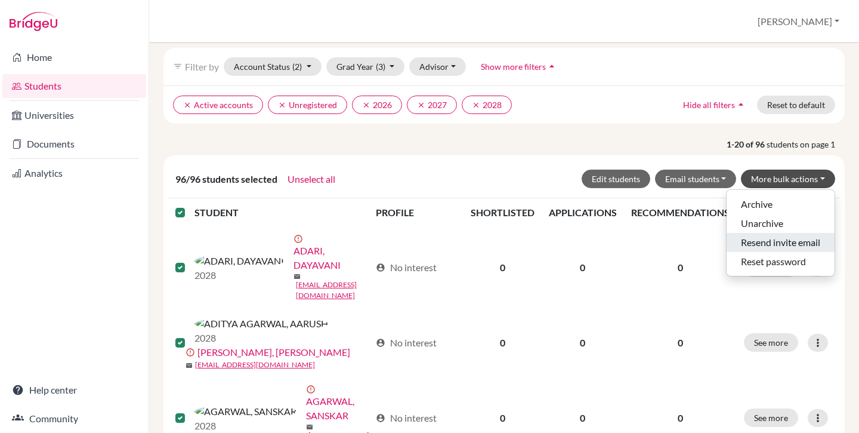
click at [774, 242] on button "Resend invite email" at bounding box center [781, 242] width 108 height 19
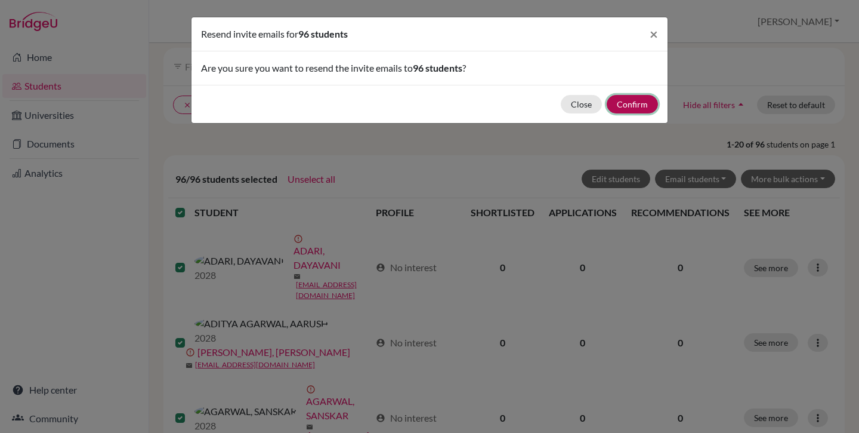
click at [632, 103] on button "Confirm" at bounding box center [632, 104] width 51 height 18
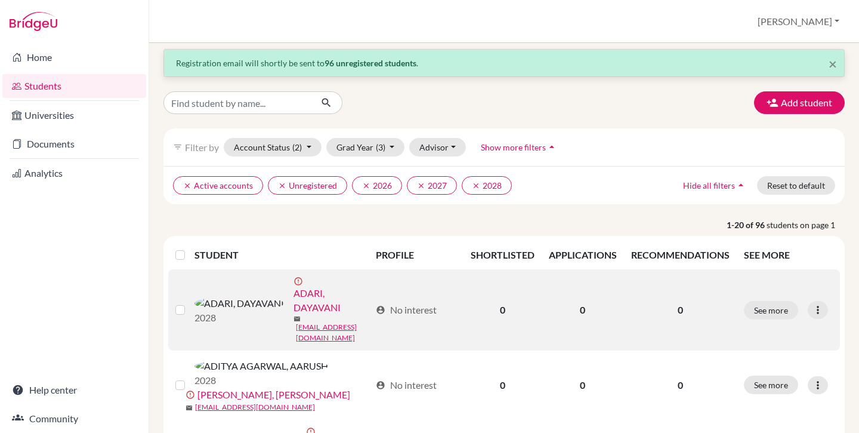
scroll to position [0, 0]
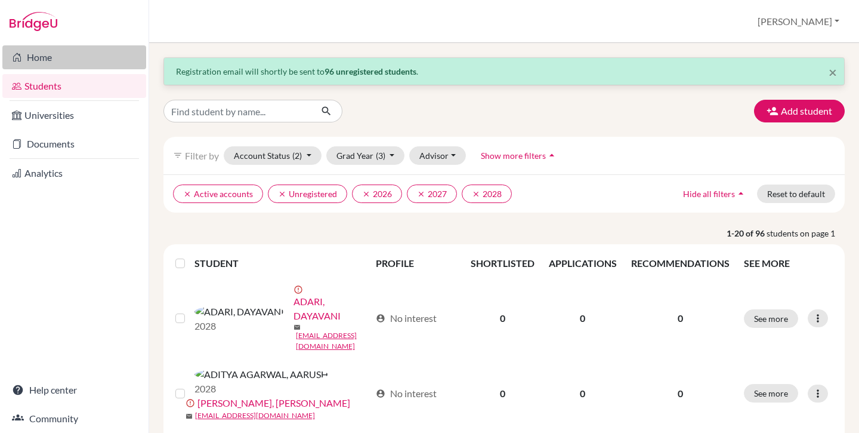
click at [68, 58] on link "Home" at bounding box center [74, 57] width 144 height 24
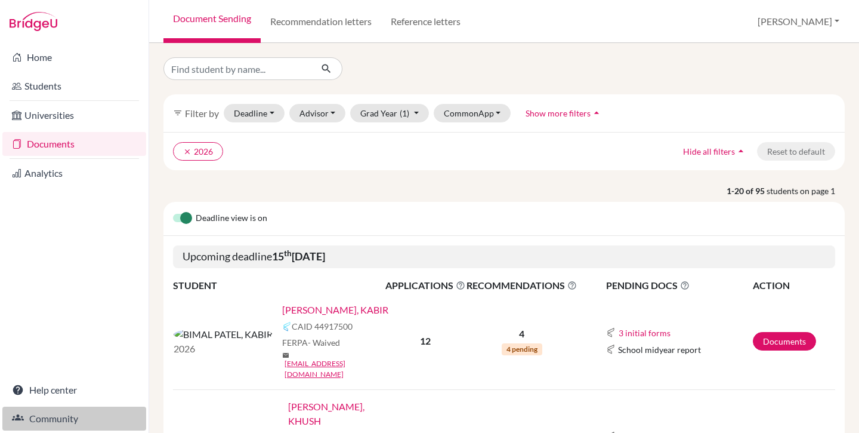
click at [77, 416] on link "Community" at bounding box center [74, 418] width 144 height 24
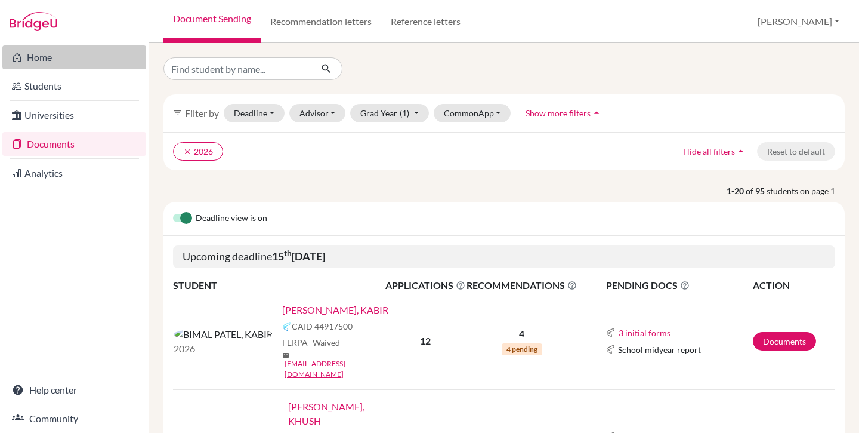
click at [55, 60] on link "Home" at bounding box center [74, 57] width 144 height 24
